Goal: Find specific fact

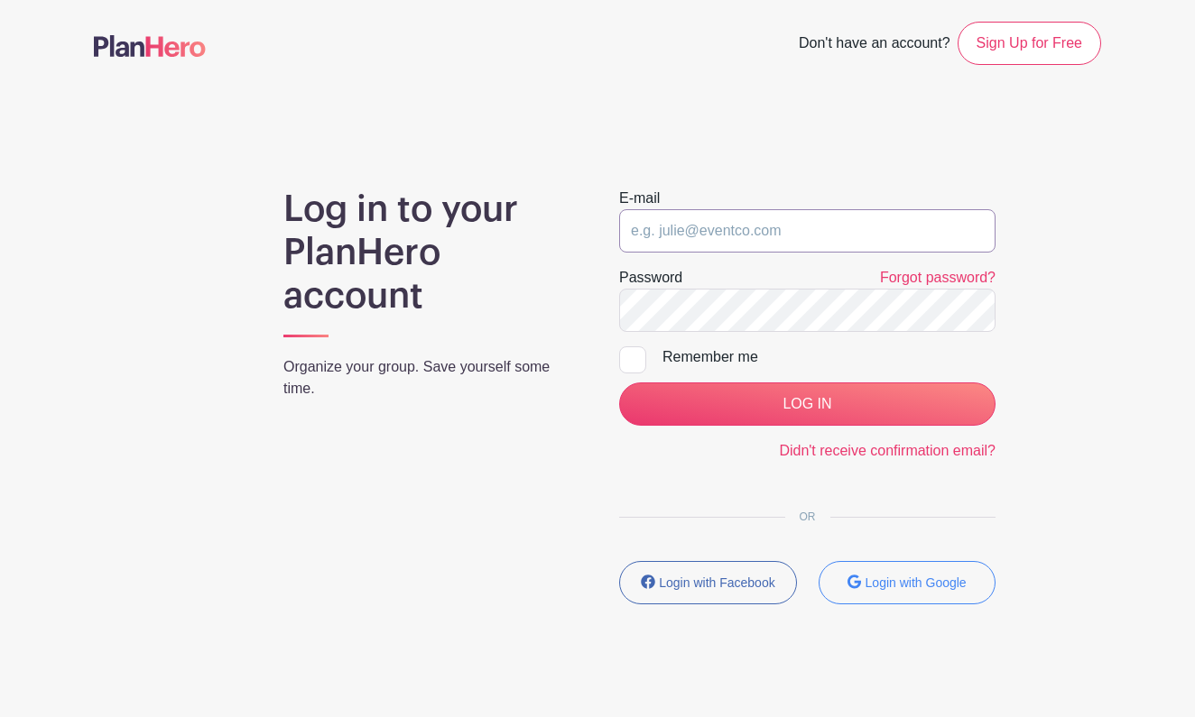
type input "[EMAIL_ADDRESS][DOMAIN_NAME]"
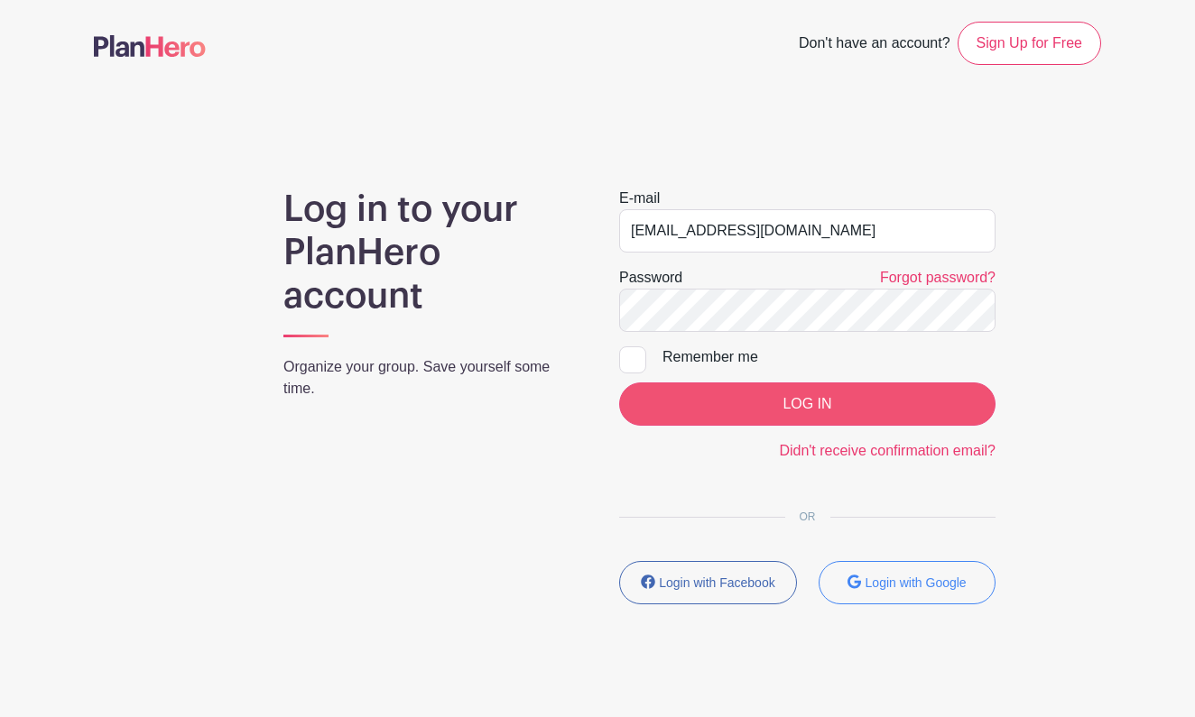
click at [749, 403] on input "LOG IN" at bounding box center [807, 404] width 376 height 43
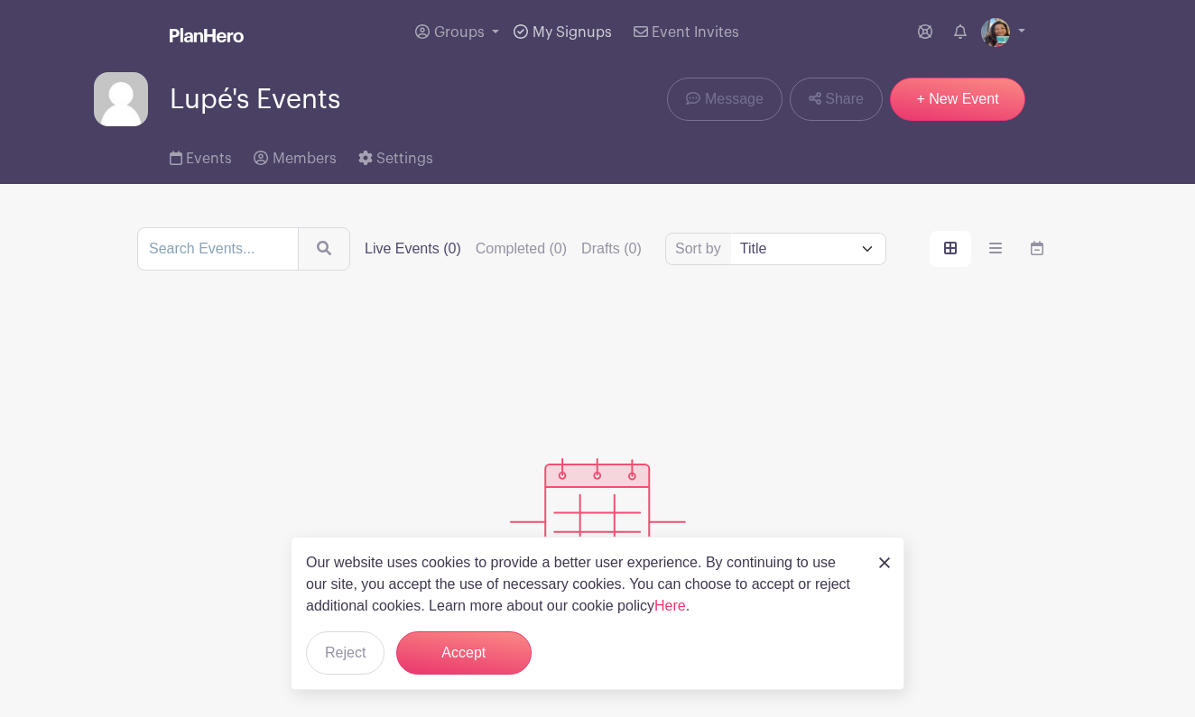
click at [581, 27] on span "My Signups" at bounding box center [571, 32] width 79 height 14
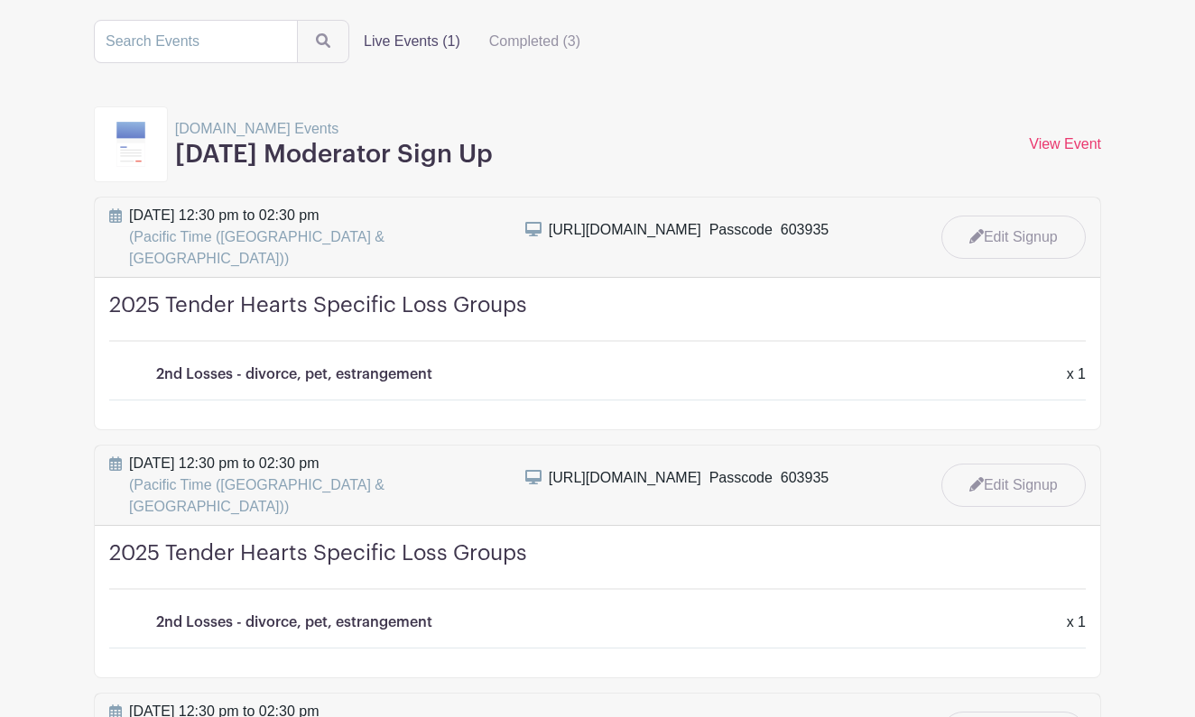
scroll to position [174, 0]
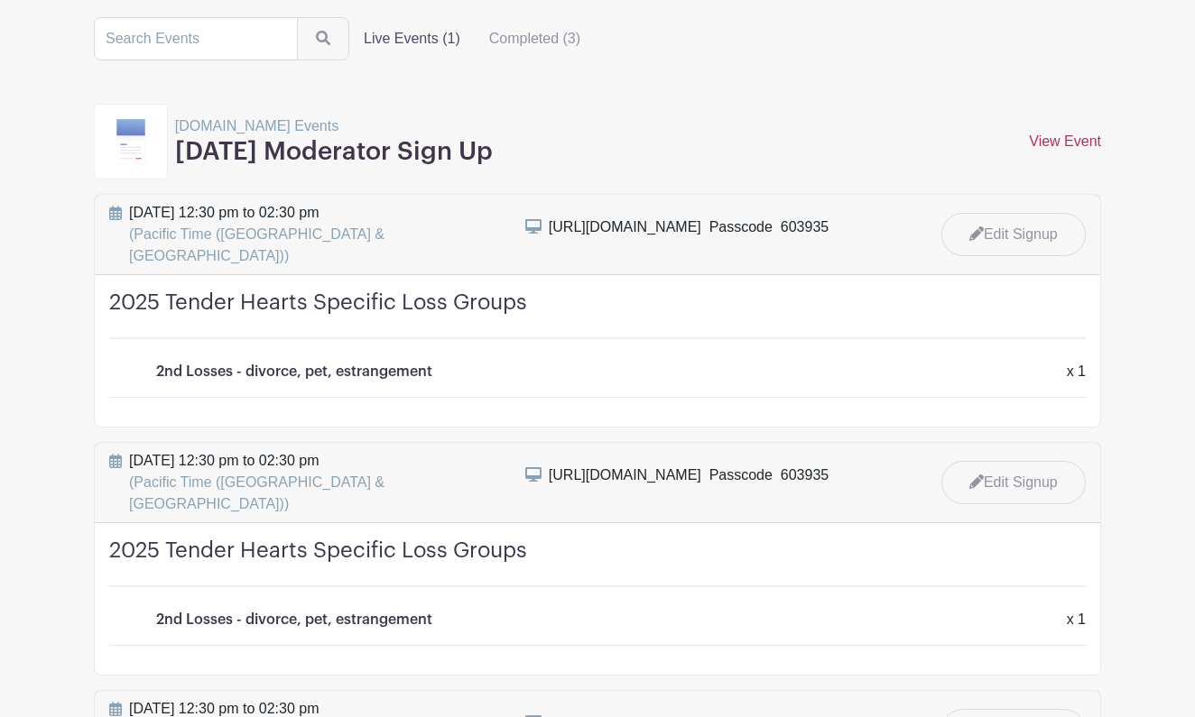
click at [1041, 147] on link "View Event" at bounding box center [1065, 141] width 72 height 15
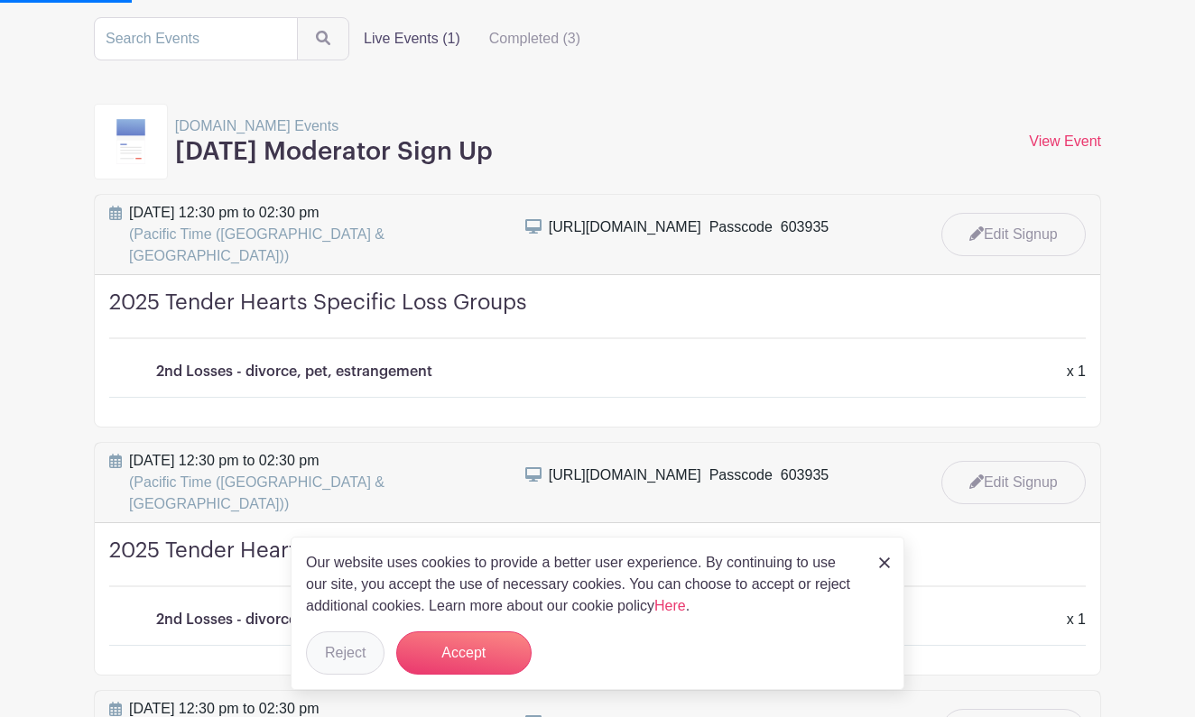
click at [345, 658] on button "Reject" at bounding box center [345, 653] width 79 height 43
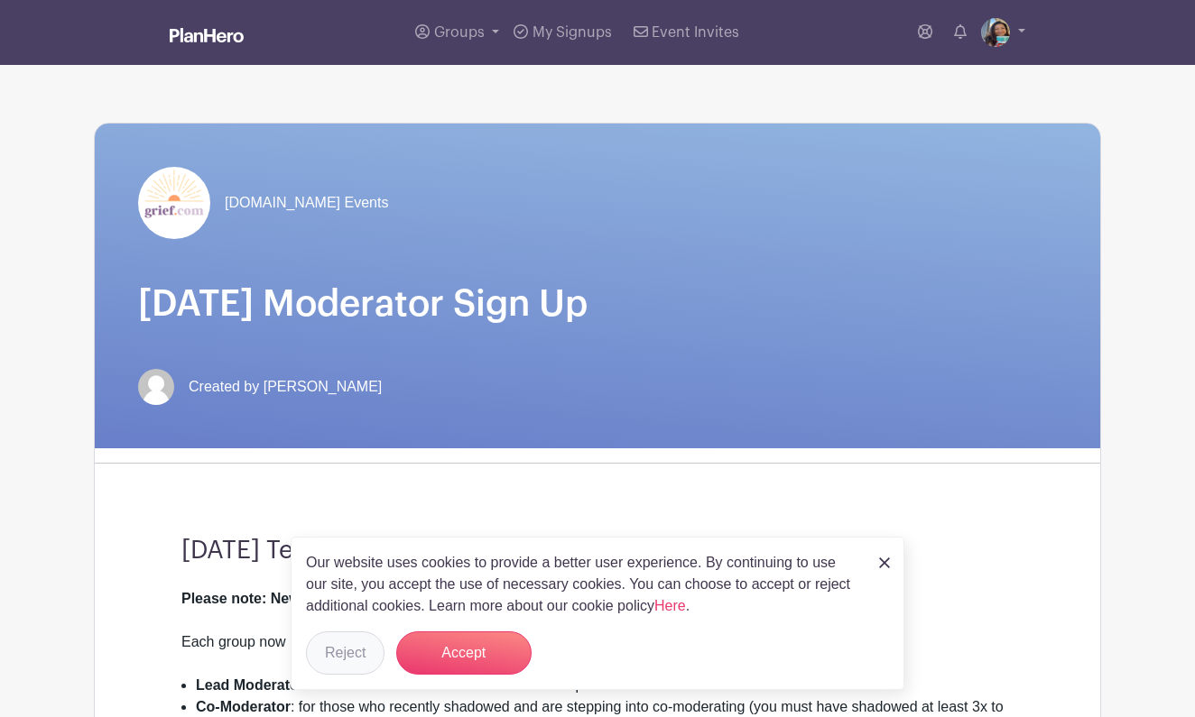
click at [351, 652] on button "Reject" at bounding box center [345, 653] width 79 height 43
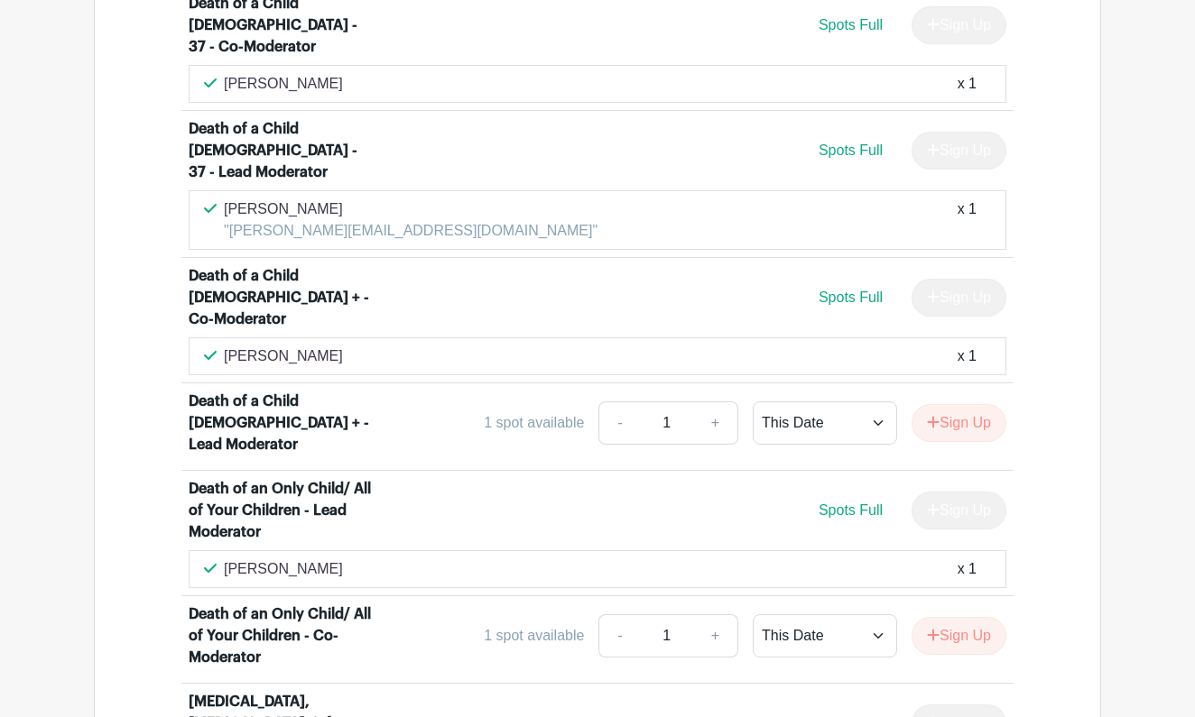
scroll to position [1932, 0]
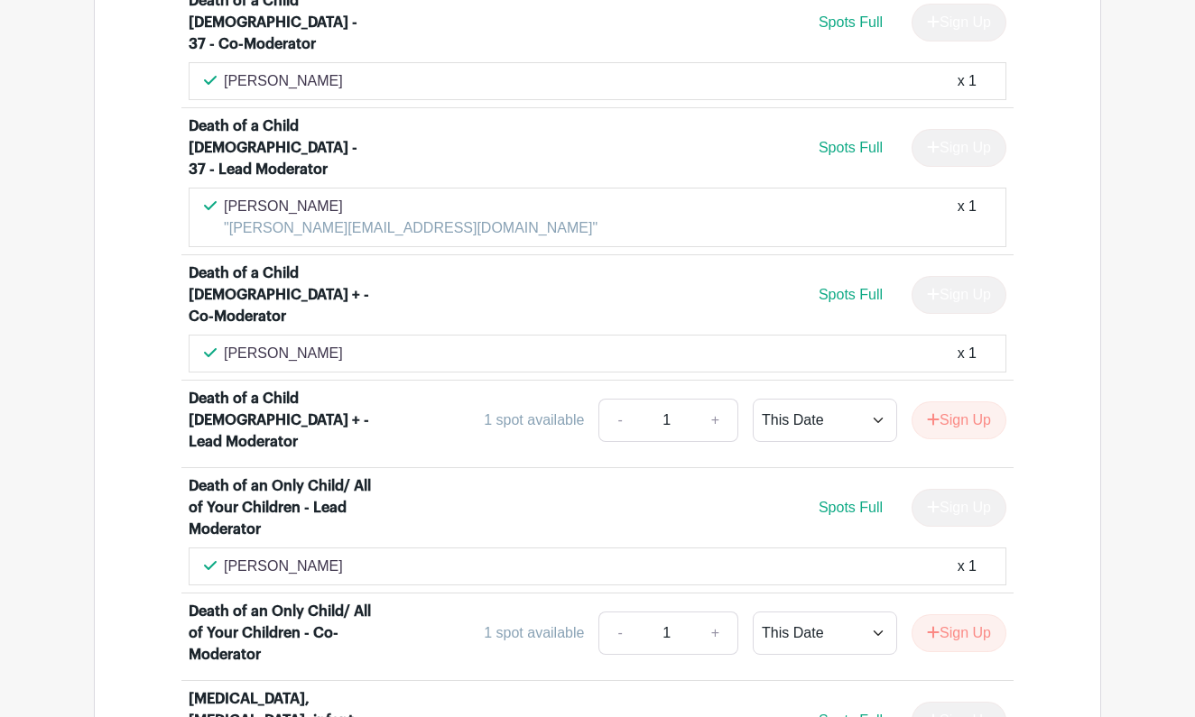
drag, startPoint x: 329, startPoint y: 80, endPoint x: 227, endPoint y: 88, distance: 101.3
click at [227, 196] on p "Donna Hatchett" at bounding box center [411, 207] width 374 height 22
copy p "Donna Hatchett"
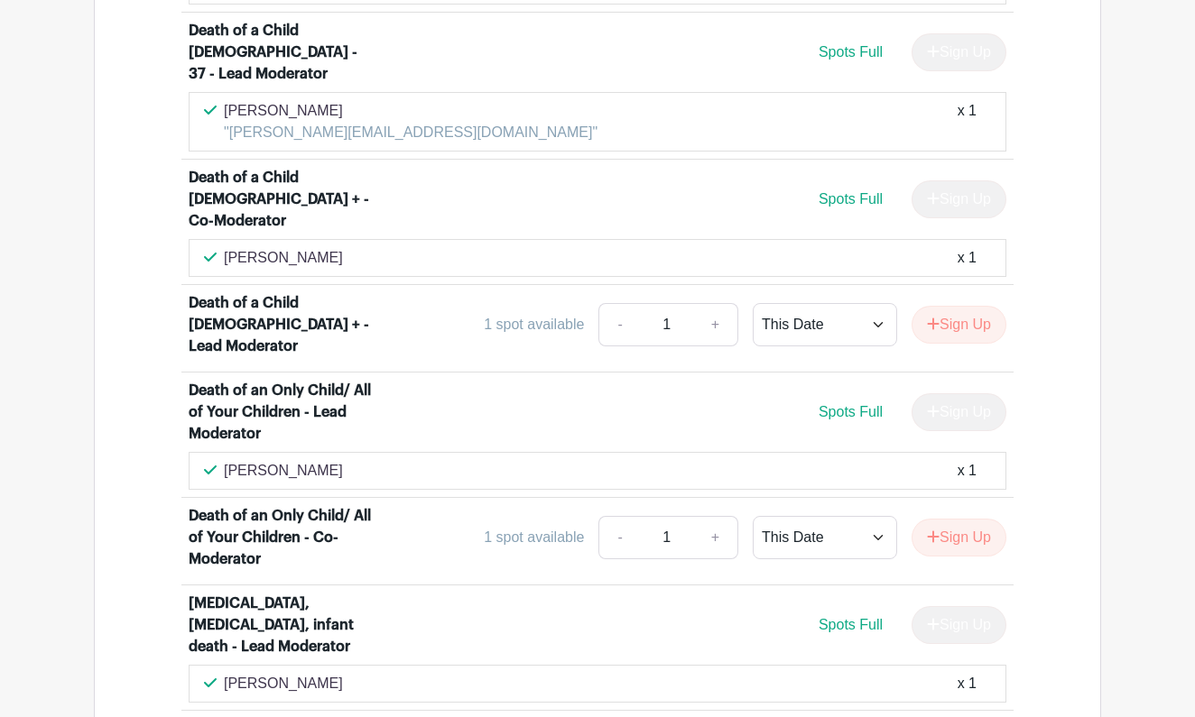
scroll to position [2037, 0]
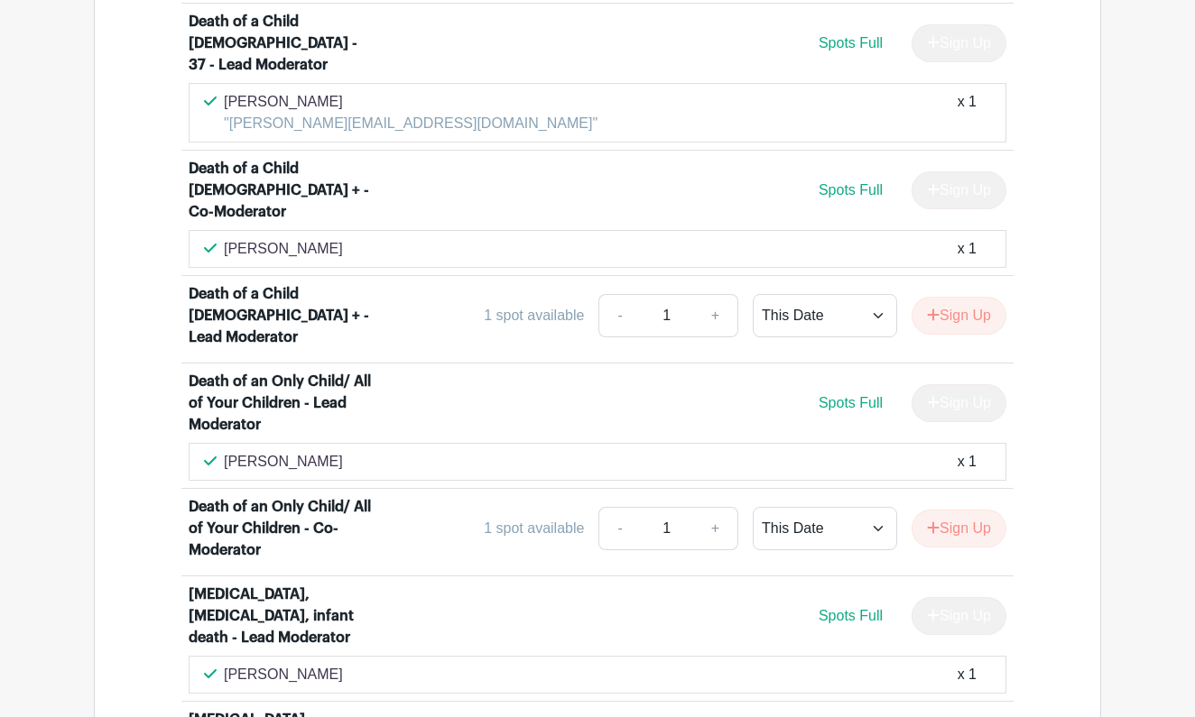
drag, startPoint x: 332, startPoint y: 100, endPoint x: 220, endPoint y: 105, distance: 112.0
click at [220, 238] on div "Kim Richardson x 1" at bounding box center [597, 249] width 787 height 22
copy div "Kim Richardson"
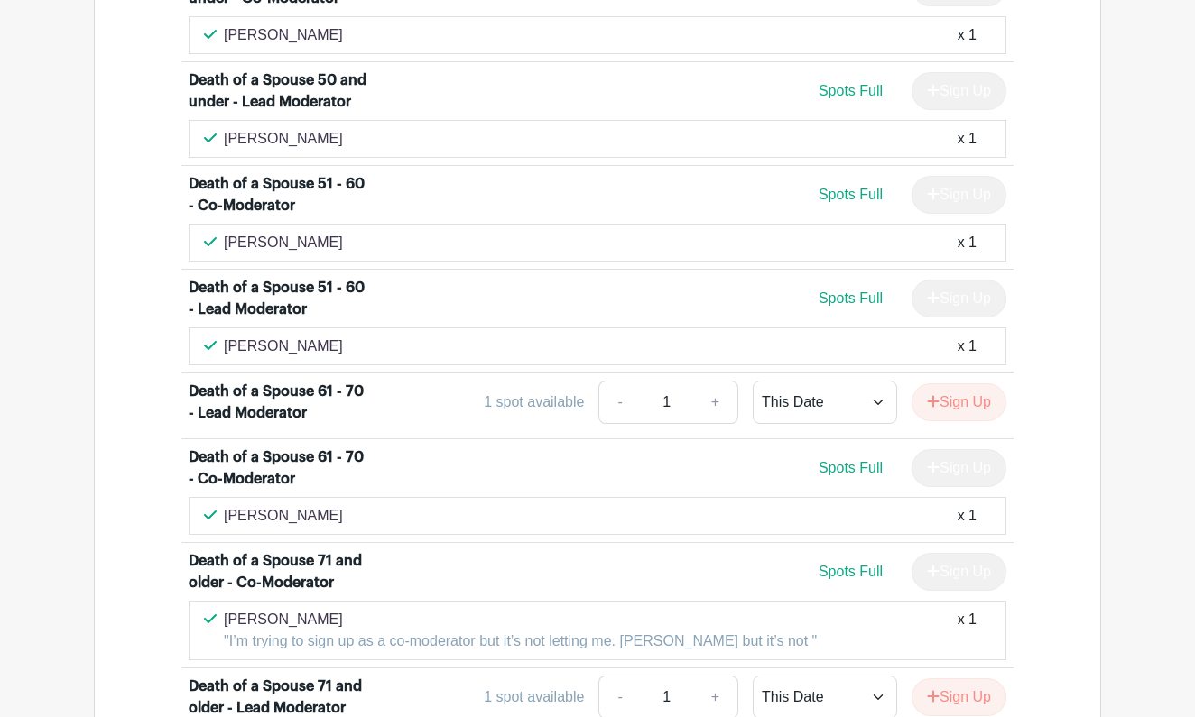
scroll to position [2914, 0]
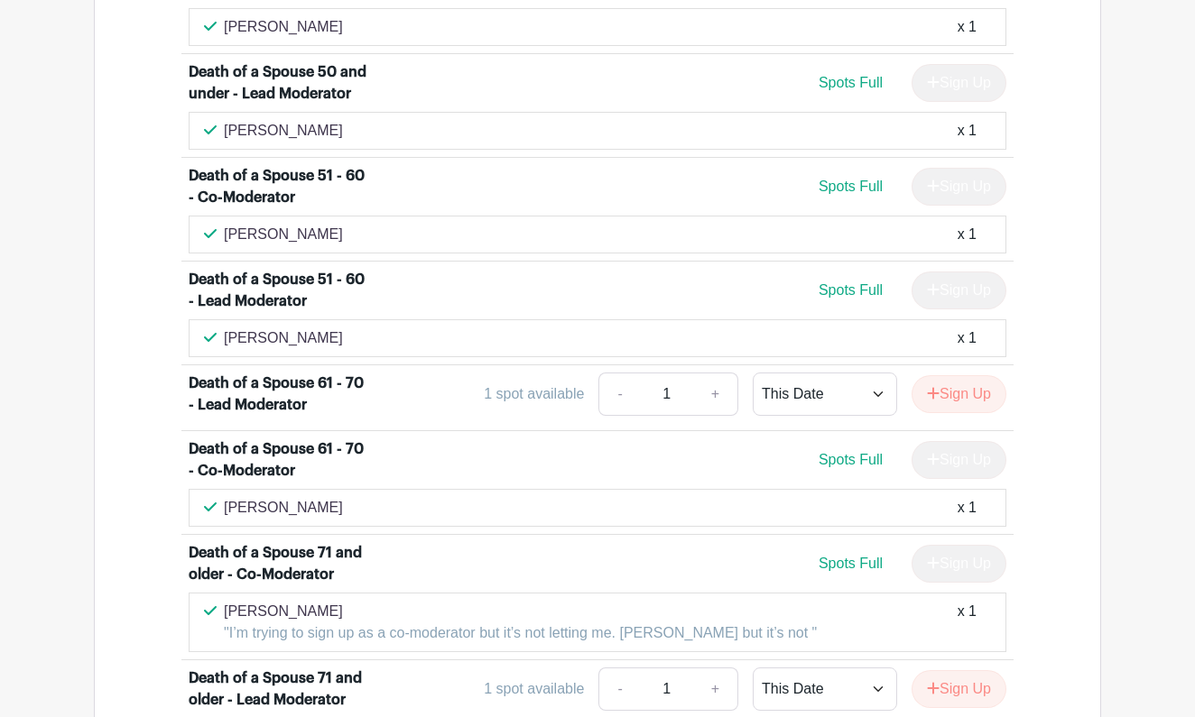
drag, startPoint x: 306, startPoint y: 105, endPoint x: 227, endPoint y: 116, distance: 80.2
click at [227, 224] on div "Caryn Mayo x 1" at bounding box center [597, 235] width 787 height 22
copy p "Caryn Mayo"
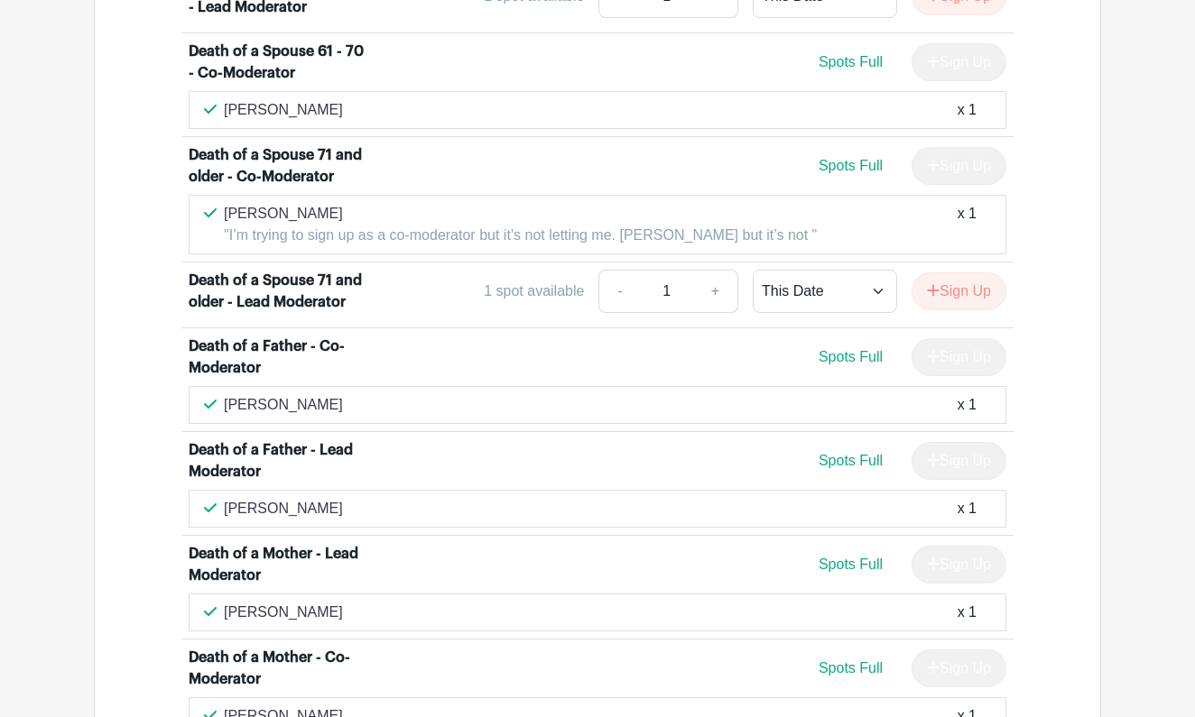
scroll to position [3311, 0]
drag, startPoint x: 324, startPoint y: 106, endPoint x: 226, endPoint y: 113, distance: 98.6
click at [226, 204] on p "Melissa Pittz" at bounding box center [520, 215] width 593 height 22
copy p "Melissa Pittz"
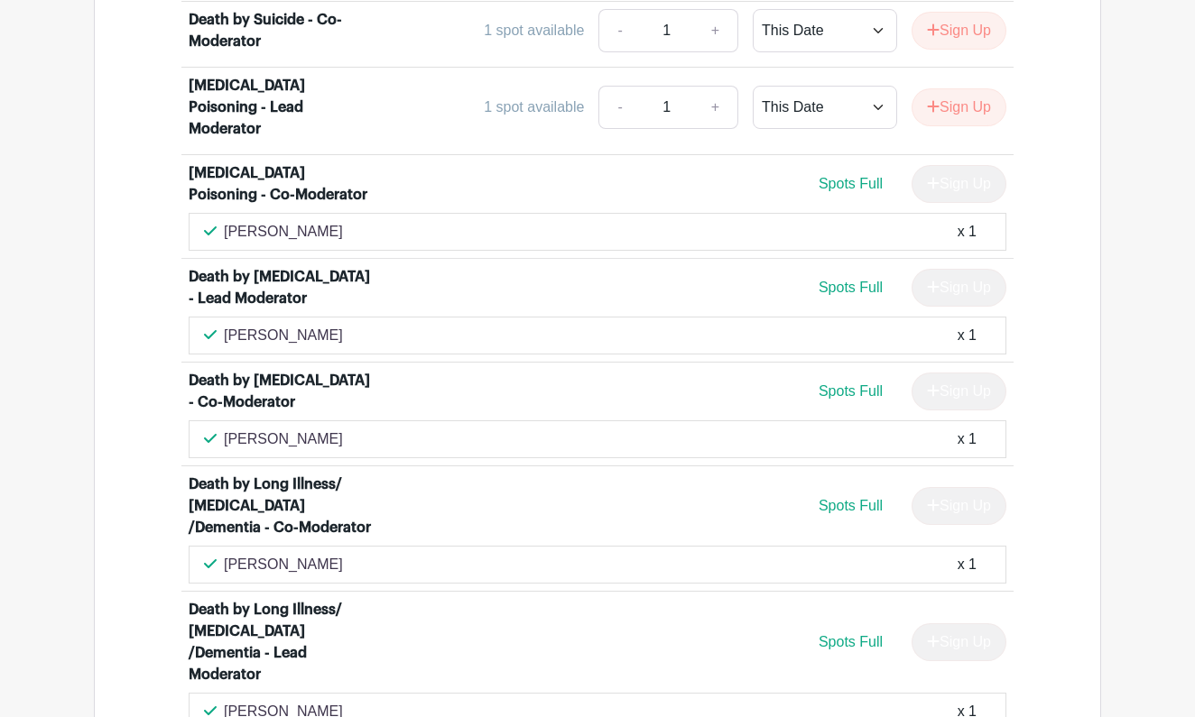
scroll to position [4344, 0]
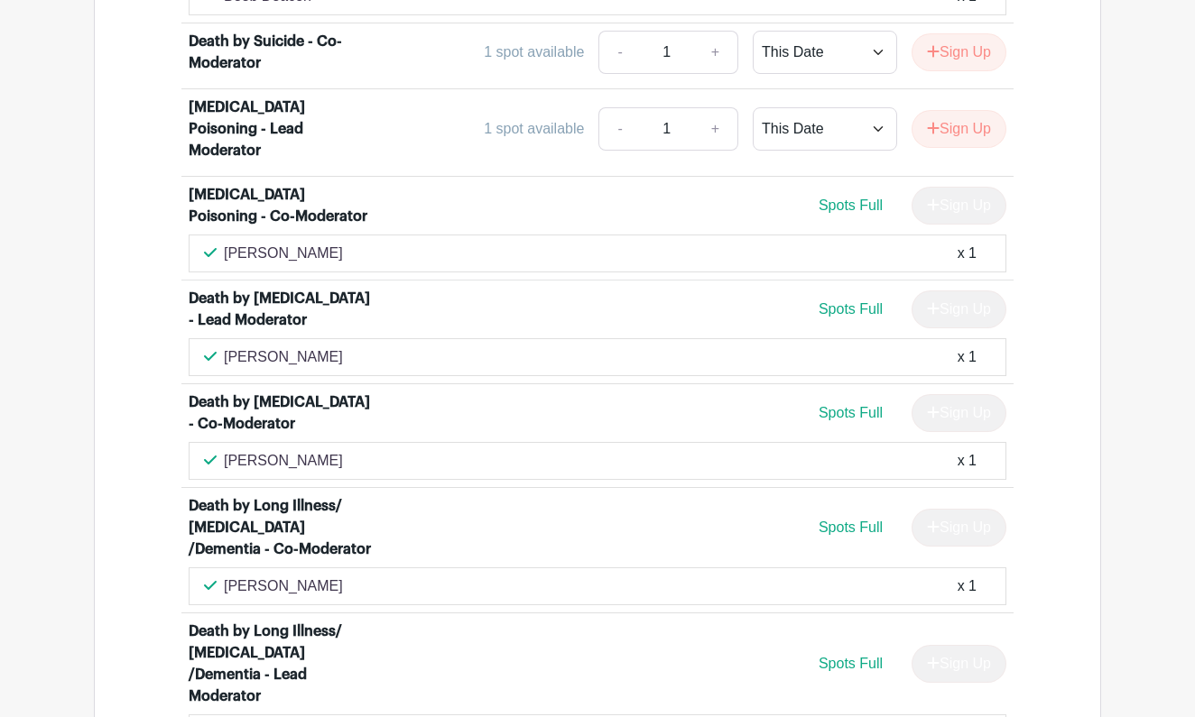
drag, startPoint x: 331, startPoint y: 148, endPoint x: 225, endPoint y: 151, distance: 106.5
click at [225, 243] on div "Kim Richardson x 1" at bounding box center [597, 254] width 787 height 22
copy p "Kim Richardson"
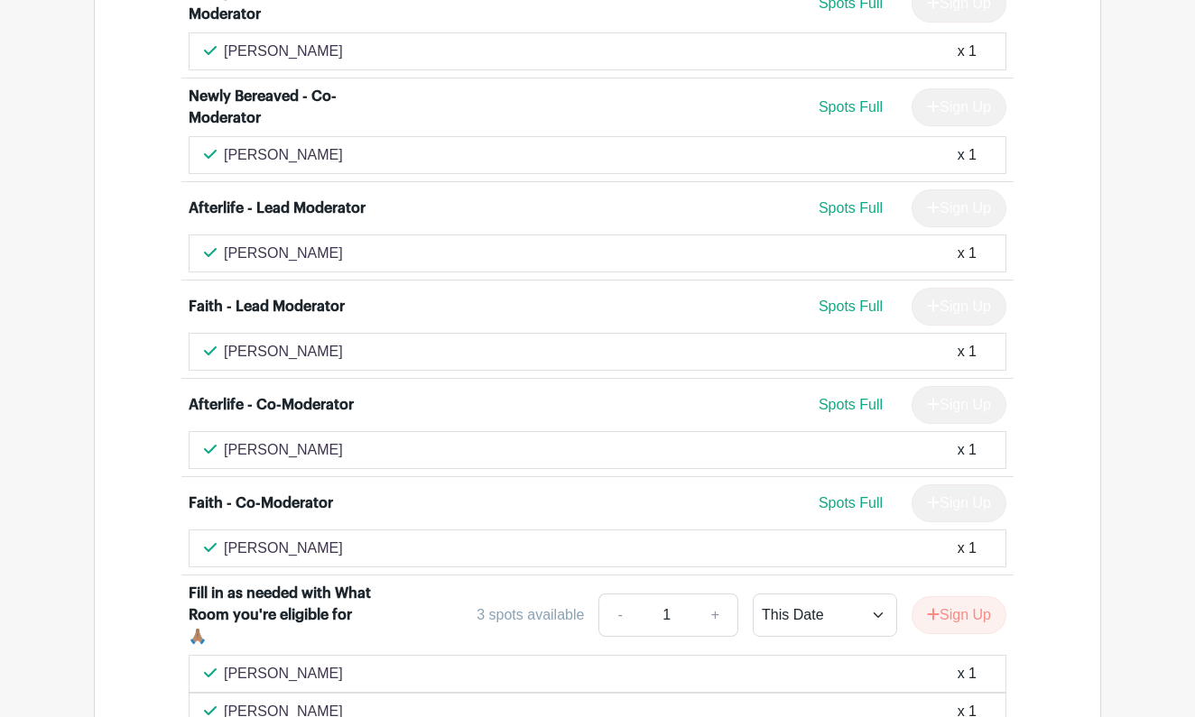
scroll to position [6136, 0]
drag, startPoint x: 316, startPoint y: 271, endPoint x: 223, endPoint y: 278, distance: 93.2
click at [223, 340] on div "Billie Hawkins x 1" at bounding box center [597, 351] width 787 height 22
copy p "Billie Hawkins"
click at [317, 439] on div "Angela Peat x 1" at bounding box center [597, 450] width 787 height 22
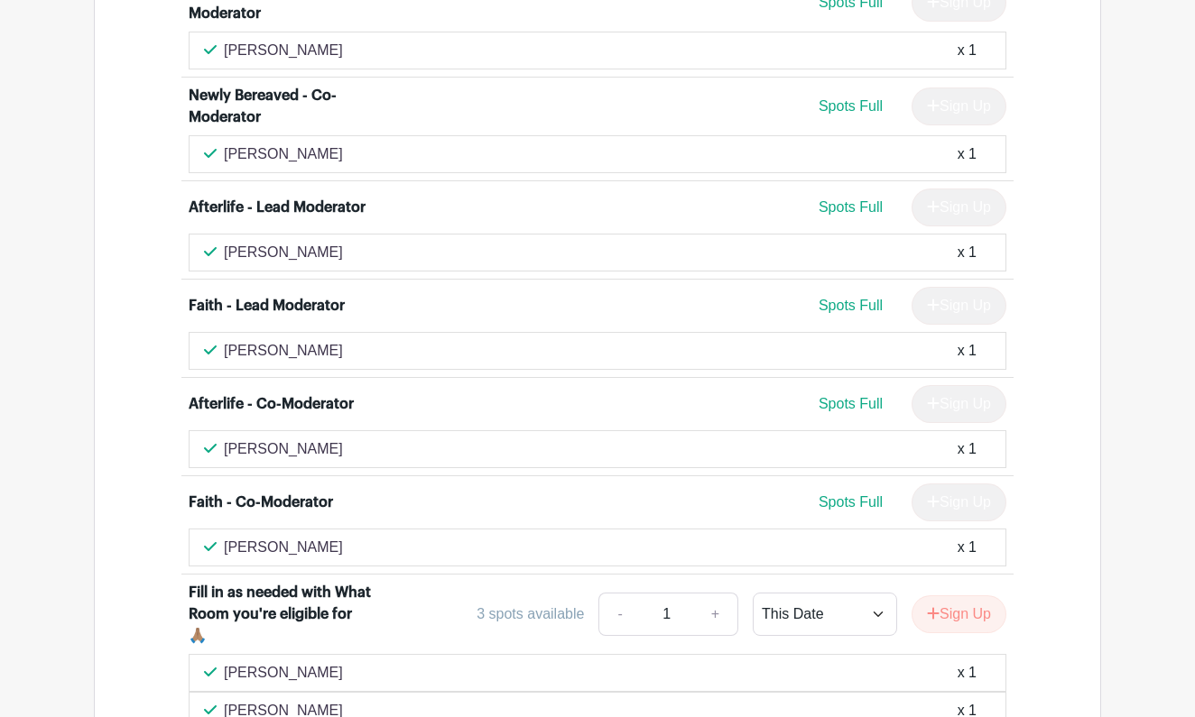
click at [343, 537] on div "Michelle Sullivan x 1" at bounding box center [597, 548] width 787 height 22
drag, startPoint x: 336, startPoint y: 472, endPoint x: 226, endPoint y: 475, distance: 110.1
click at [226, 537] on div "Michelle Sullivan x 1" at bounding box center [597, 548] width 787 height 22
copy p "Michelle Sullivan"
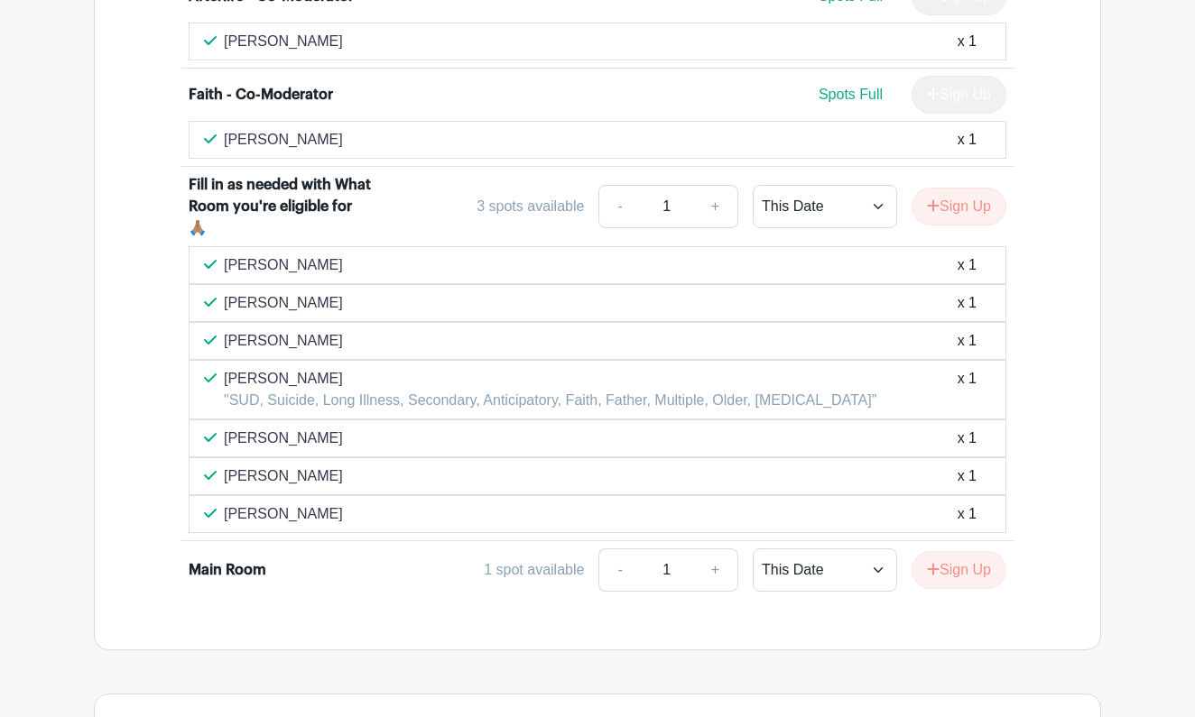
scroll to position [6546, 0]
drag, startPoint x: 338, startPoint y: 189, endPoint x: 227, endPoint y: 197, distance: 112.2
click at [227, 253] on div "Theresa Bujnoch x 1" at bounding box center [597, 264] width 787 height 22
copy p "Theresa Bujnoch"
drag, startPoint x: 347, startPoint y: 227, endPoint x: 224, endPoint y: 233, distance: 123.8
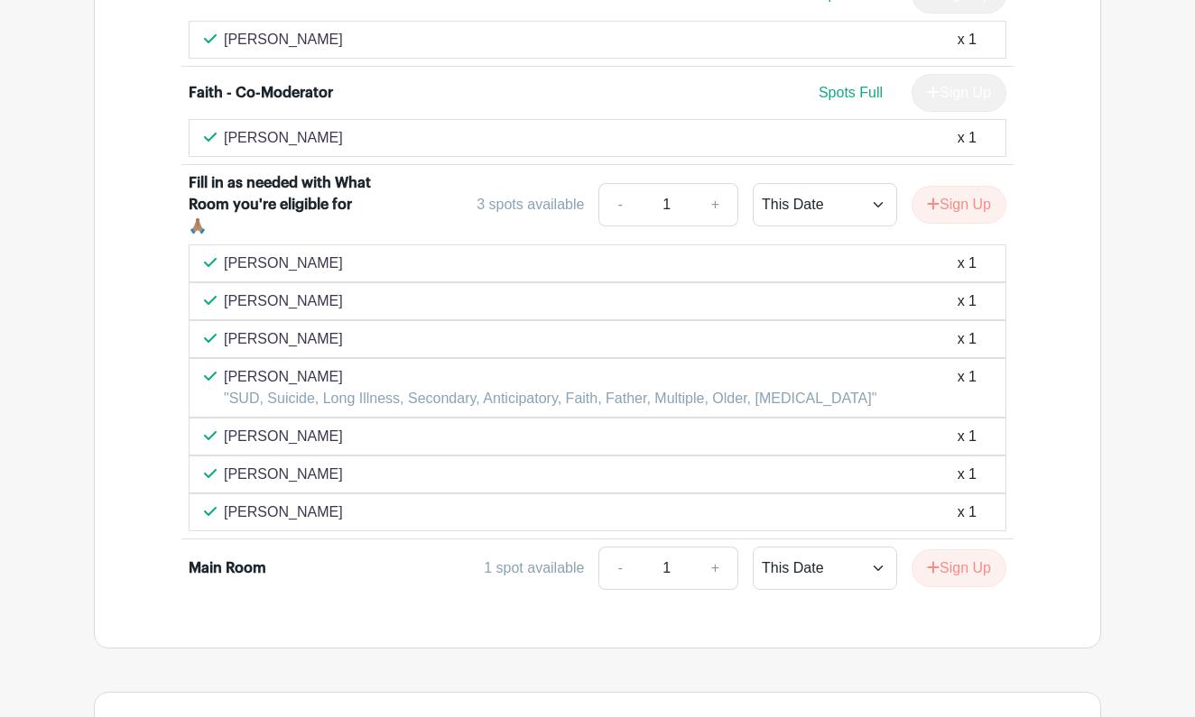
click at [224, 291] on div "sharon Fredericks x 1" at bounding box center [597, 302] width 787 height 22
copy p "sharon Fredericks"
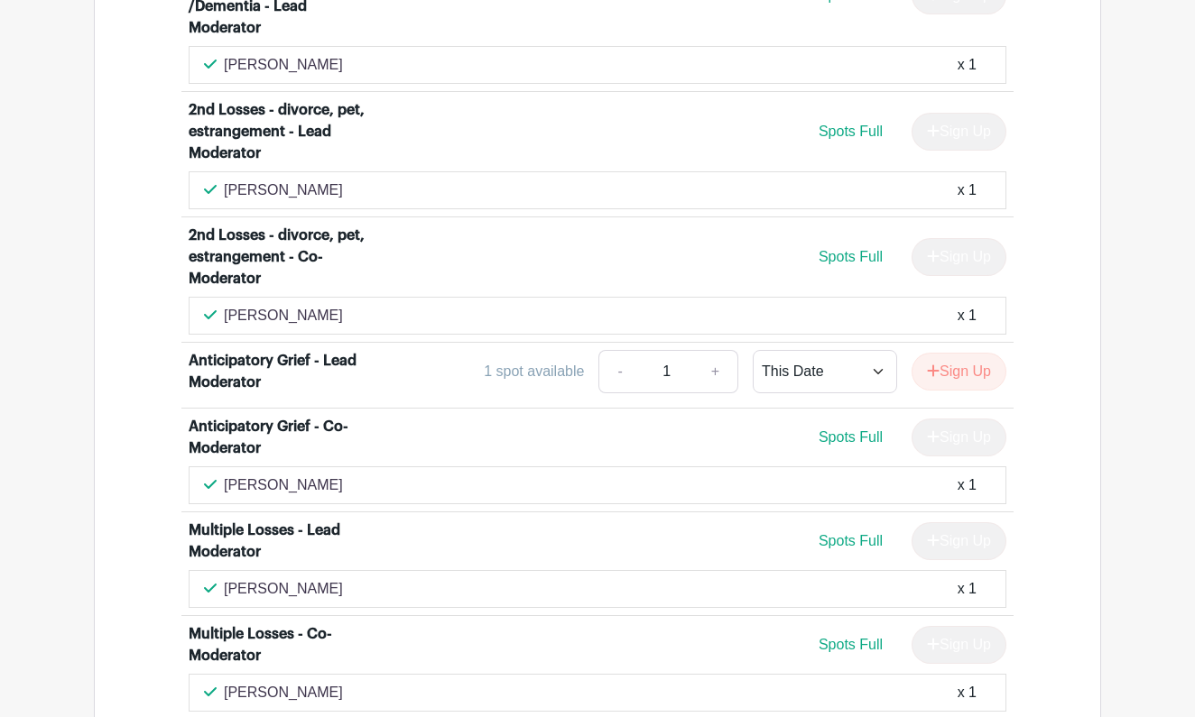
scroll to position [4764, 0]
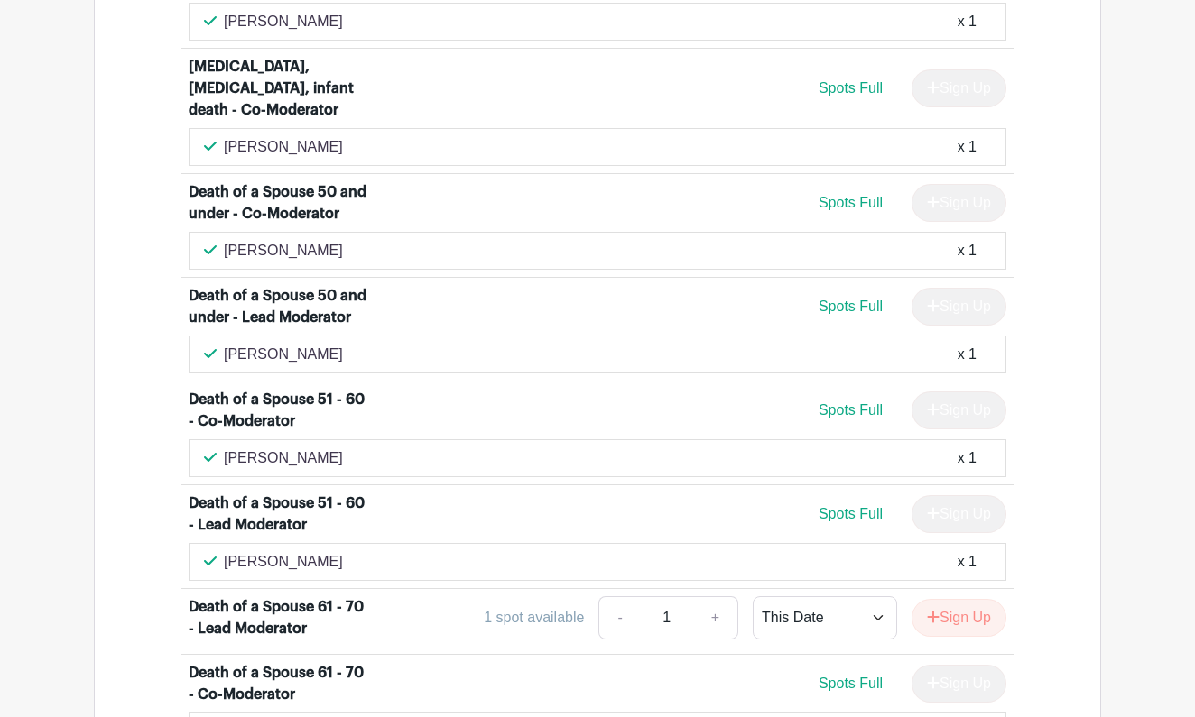
scroll to position [2676, 0]
